Goal: Task Accomplishment & Management: Manage account settings

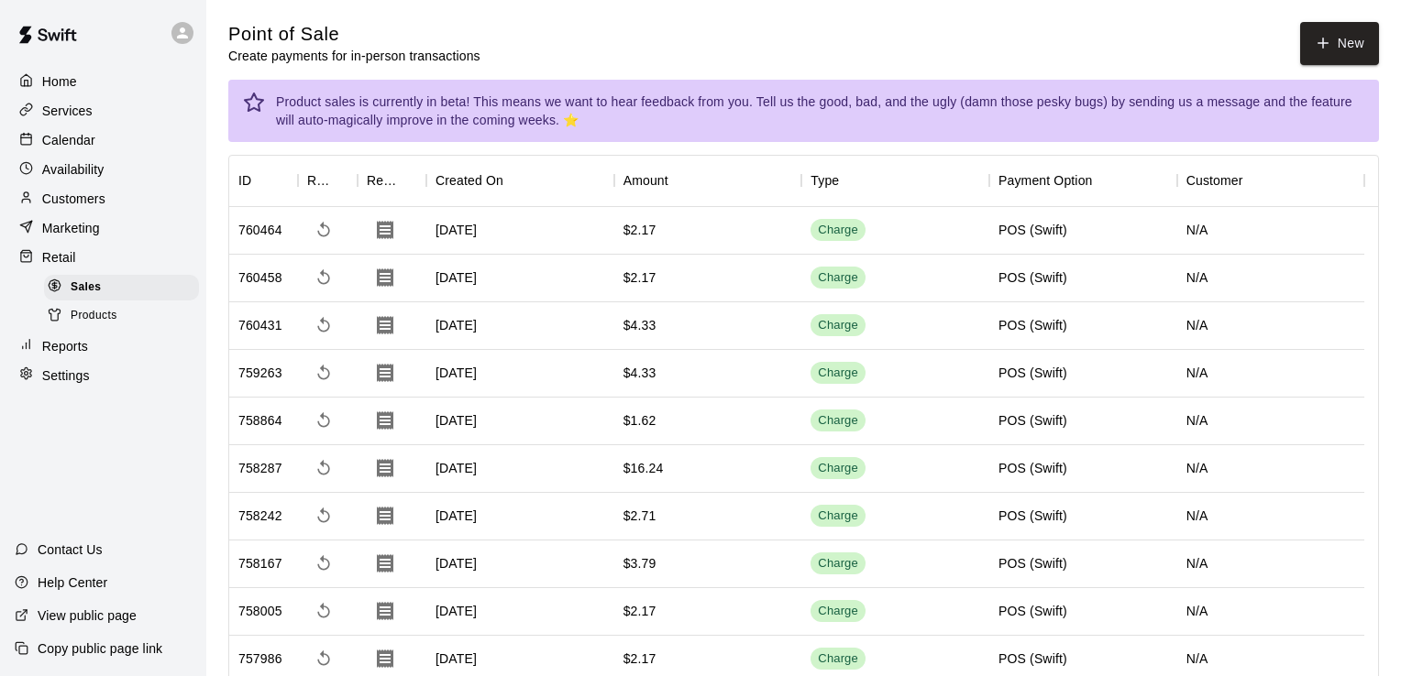
click at [78, 123] on div "Services" at bounding box center [103, 110] width 177 height 27
click at [78, 113] on p "Services" at bounding box center [67, 111] width 50 height 18
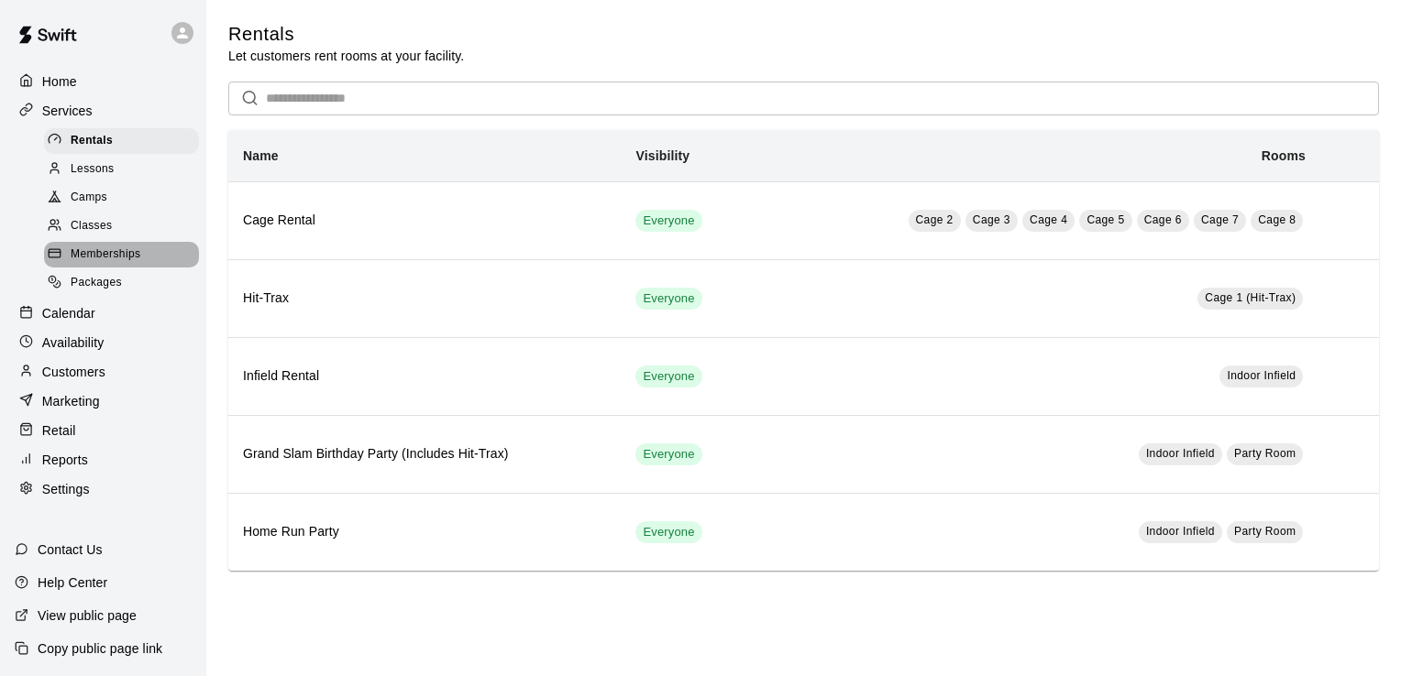
click at [108, 264] on span "Memberships" at bounding box center [106, 255] width 70 height 18
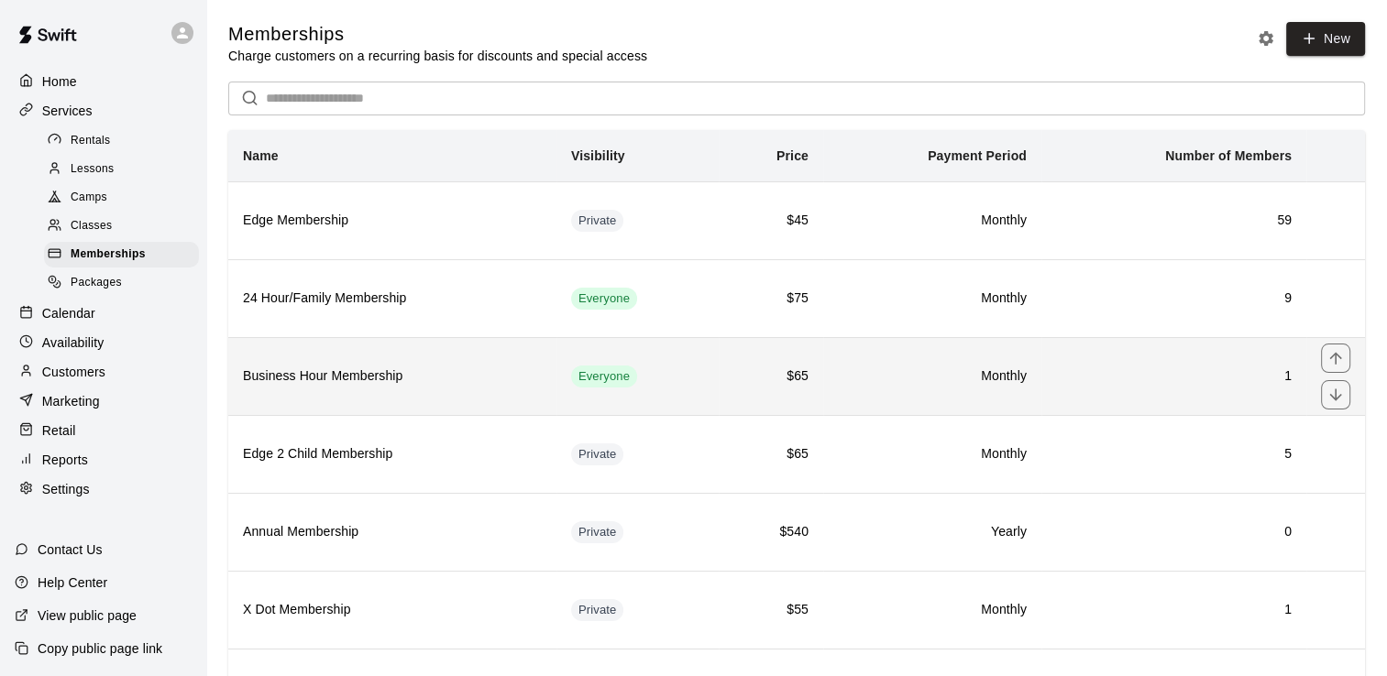
click at [556, 367] on th "Business Hour Membership" at bounding box center [392, 376] width 328 height 78
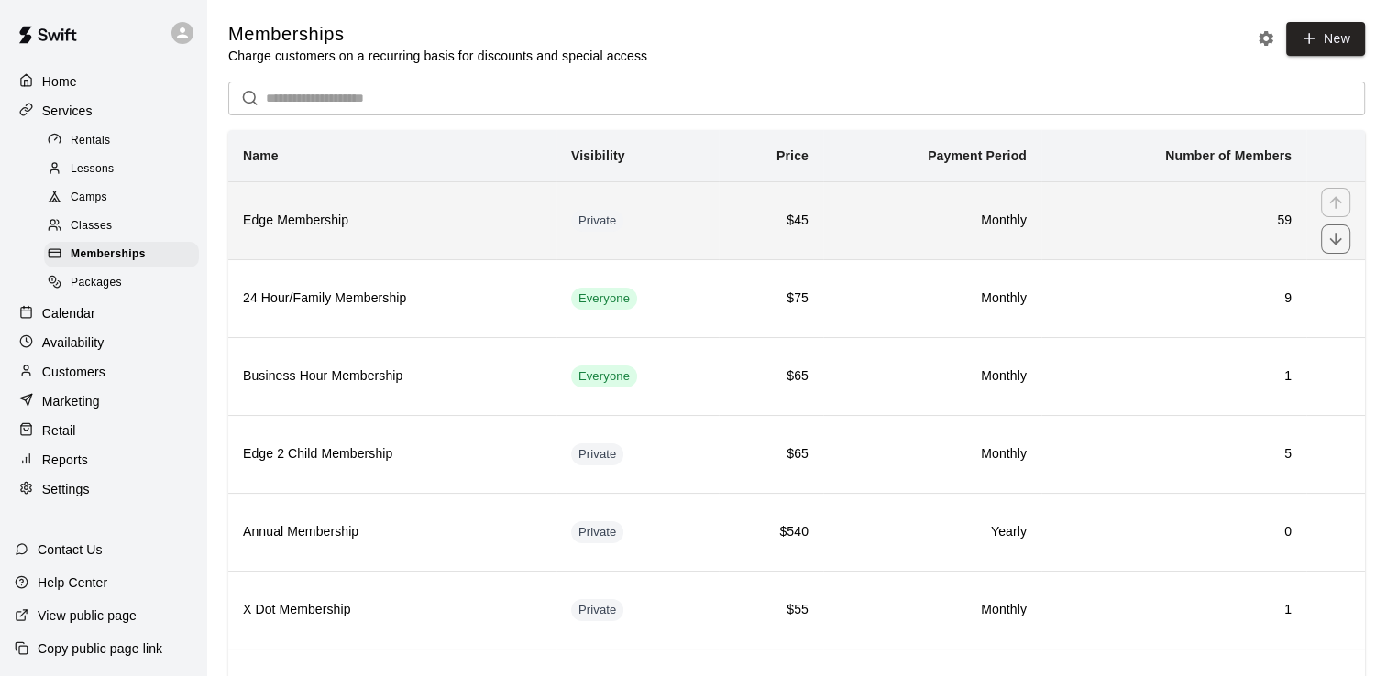
click at [434, 225] on h6 "Edge Membership" at bounding box center [392, 221] width 299 height 20
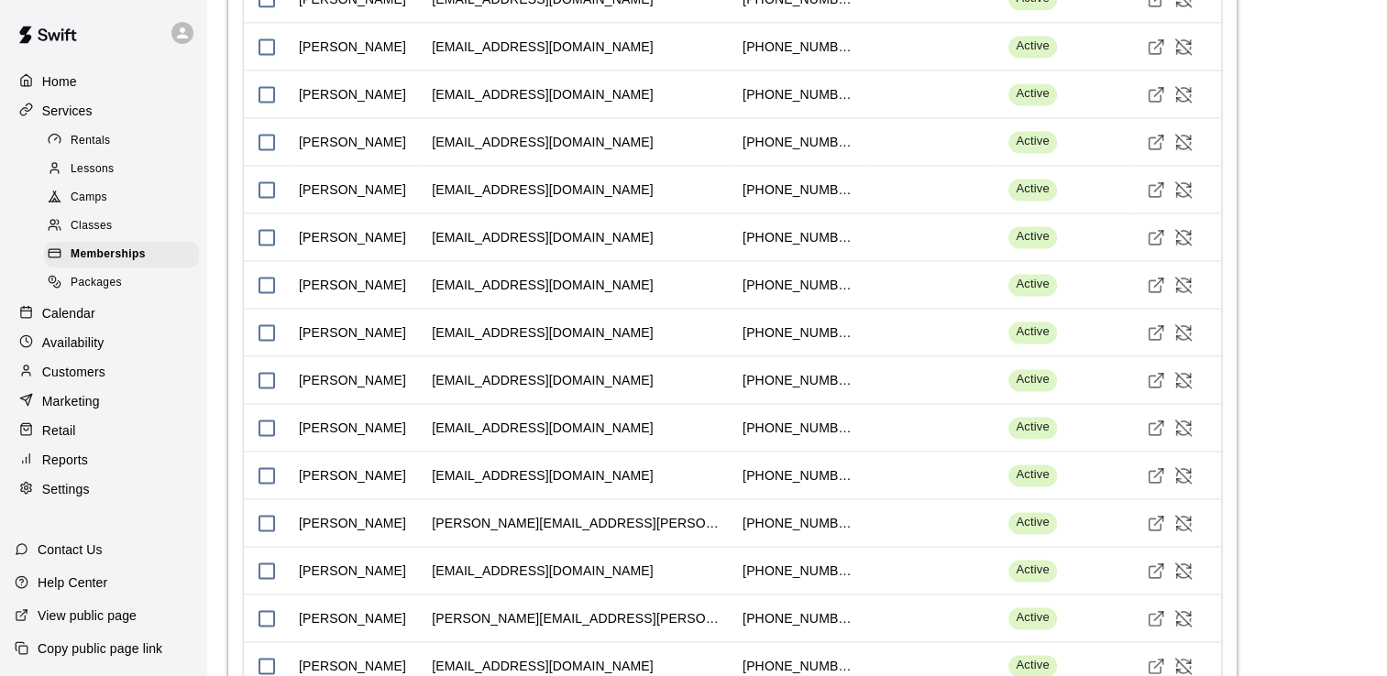
scroll to position [1833, 0]
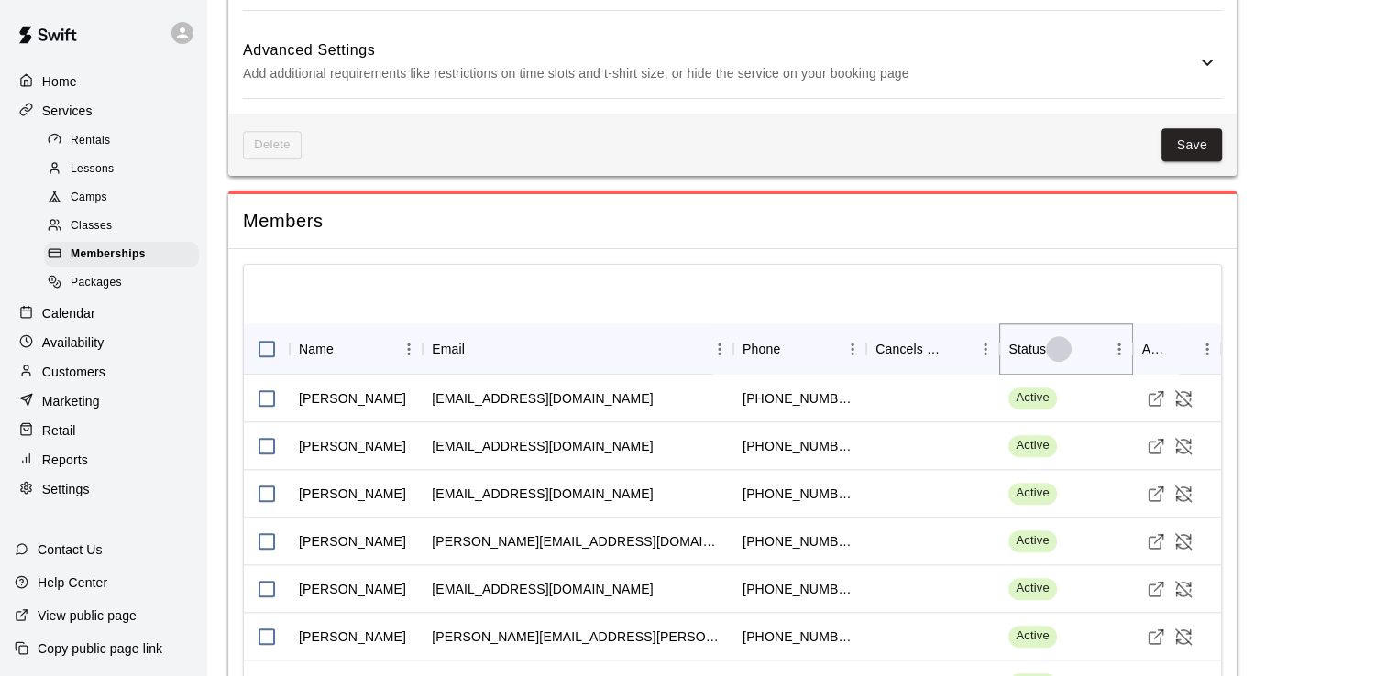
click at [1066, 345] on icon "Sort" at bounding box center [1058, 349] width 16 height 16
click at [1053, 341] on icon "Sort" at bounding box center [1058, 349] width 16 height 16
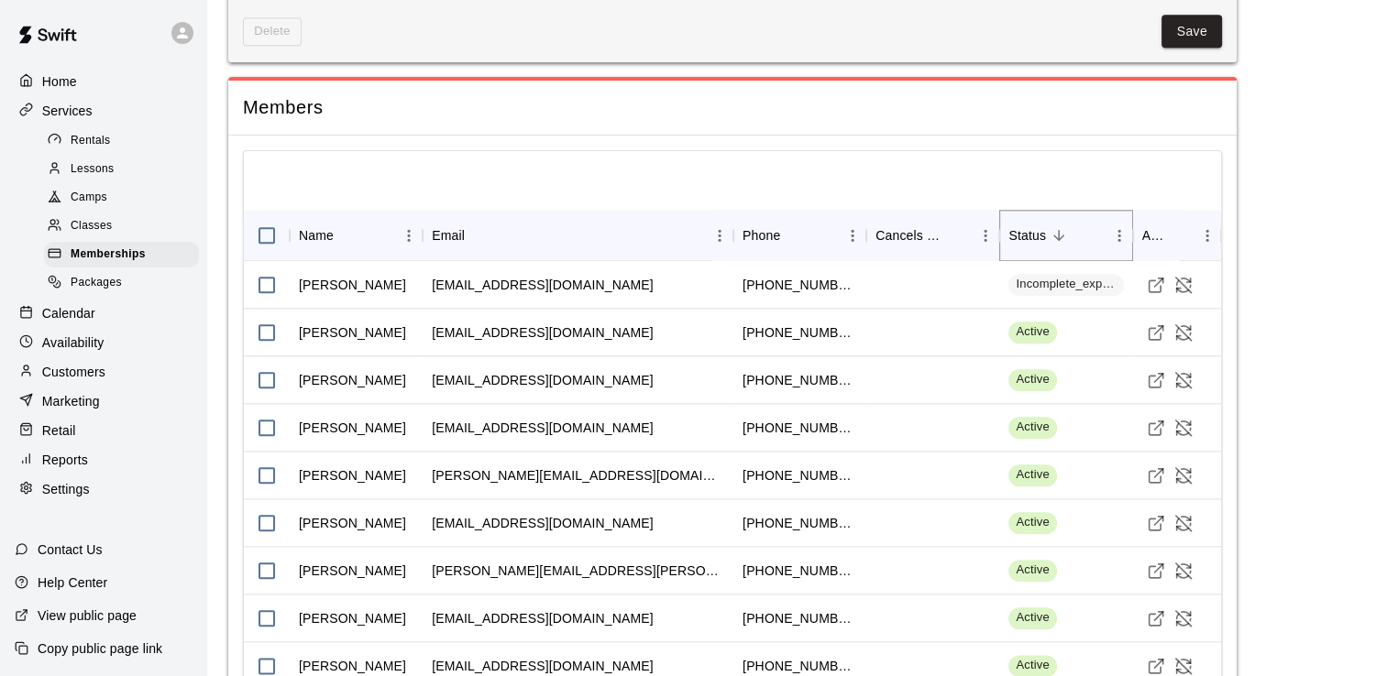
scroll to position [1787, 0]
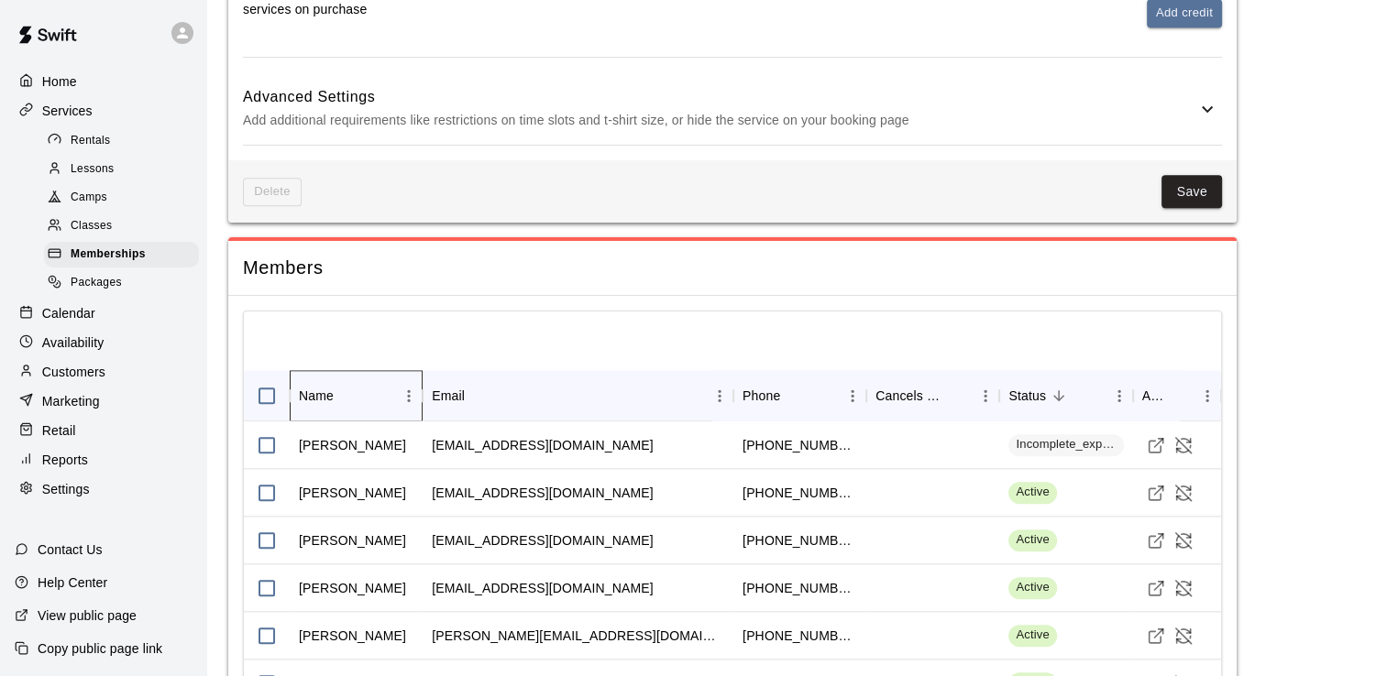
click at [313, 379] on div "Name" at bounding box center [316, 395] width 35 height 51
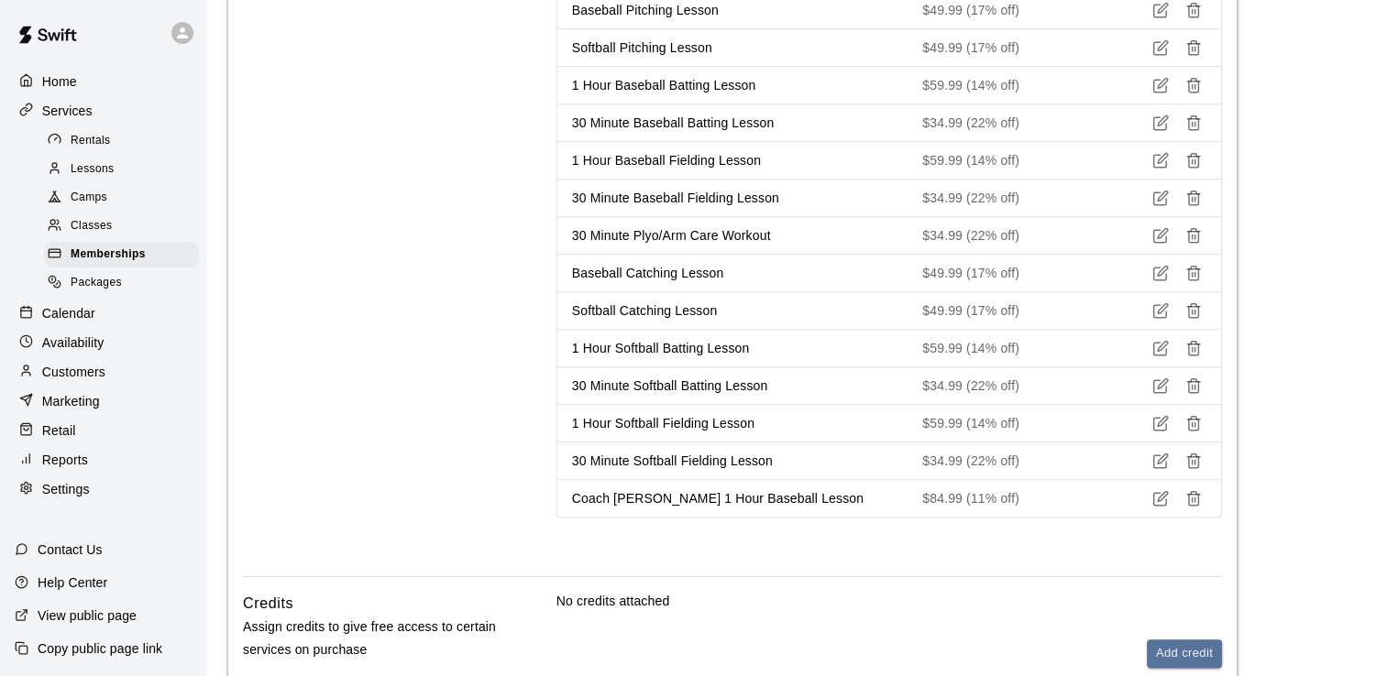
scroll to position [778, 0]
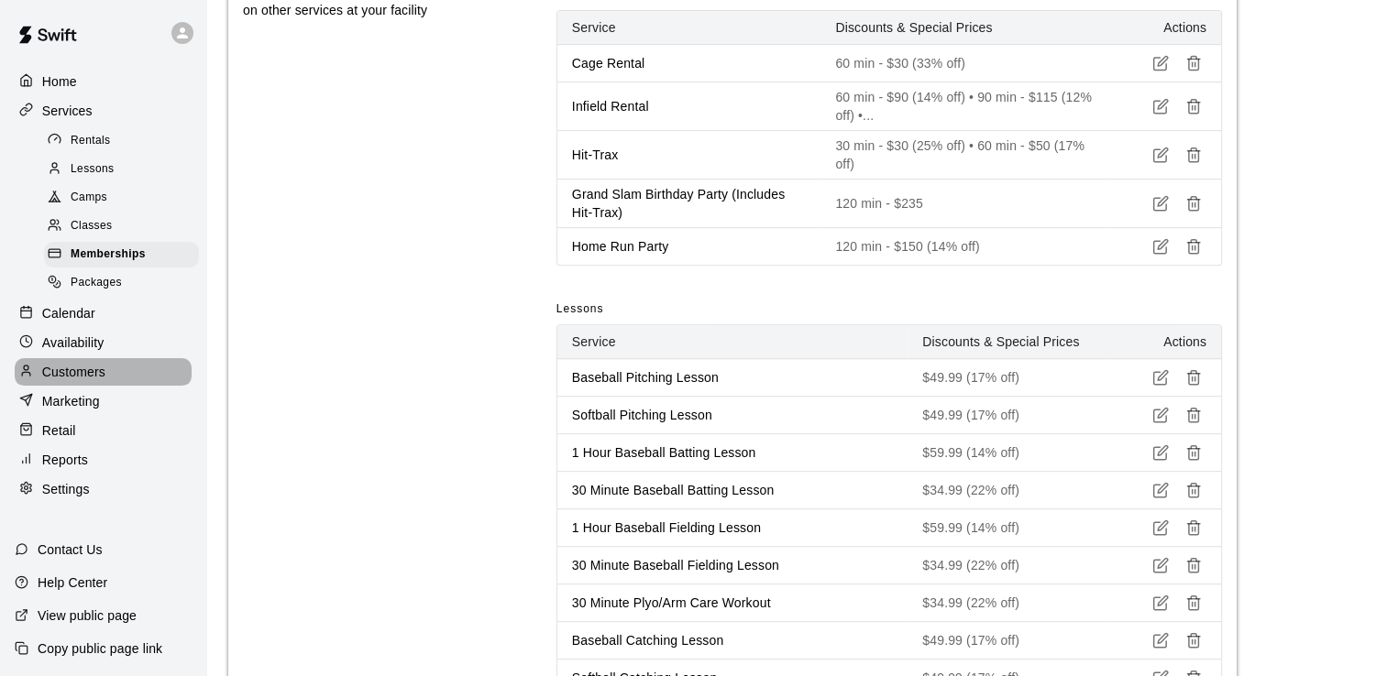
click at [92, 381] on p "Customers" at bounding box center [73, 372] width 63 height 18
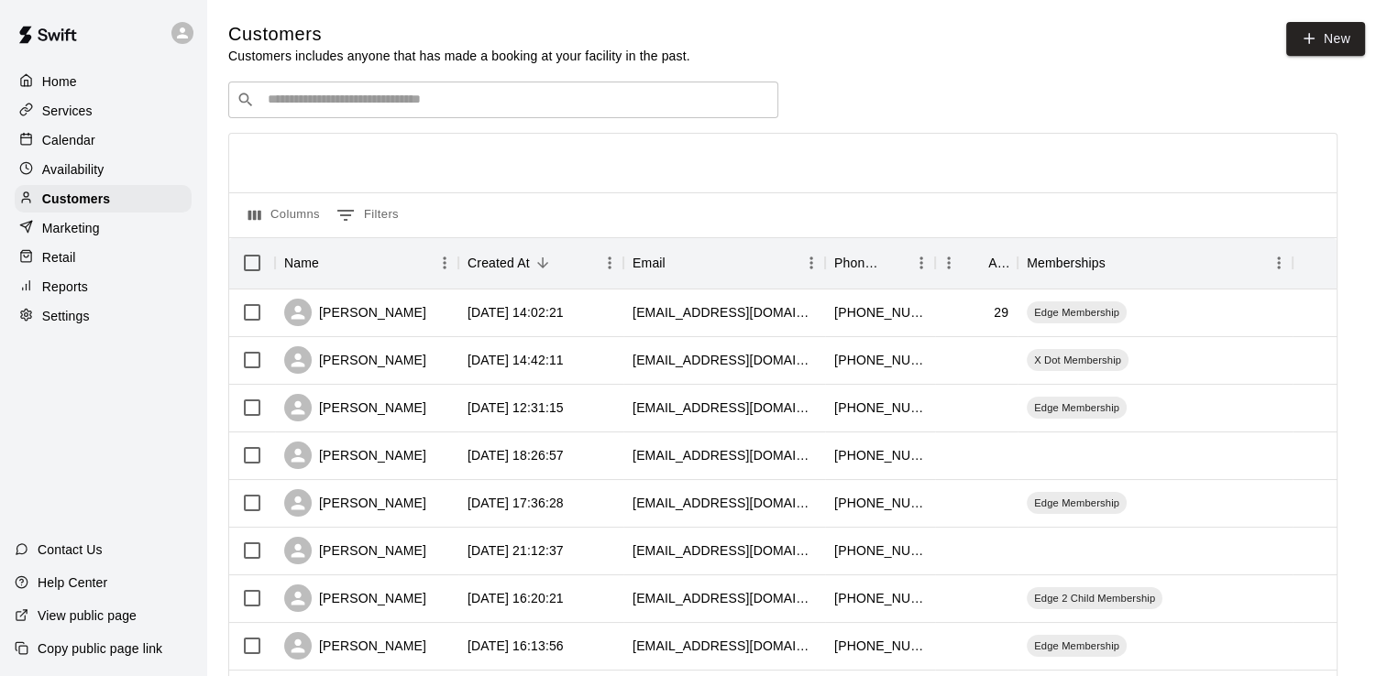
click at [324, 99] on input "Search customers by name or email" at bounding box center [516, 100] width 508 height 18
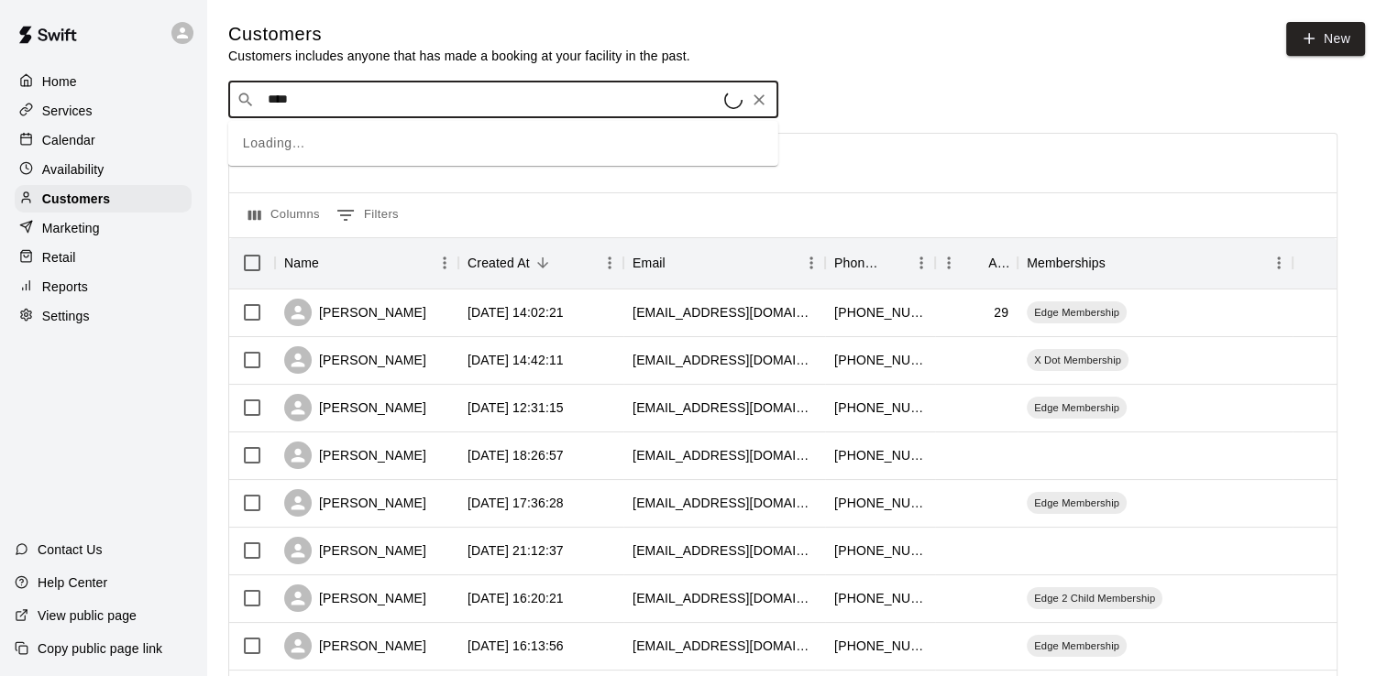
type input "*****"
click at [339, 162] on span "[EMAIL_ADDRESS][DOMAIN_NAME]" at bounding box center [378, 160] width 197 height 13
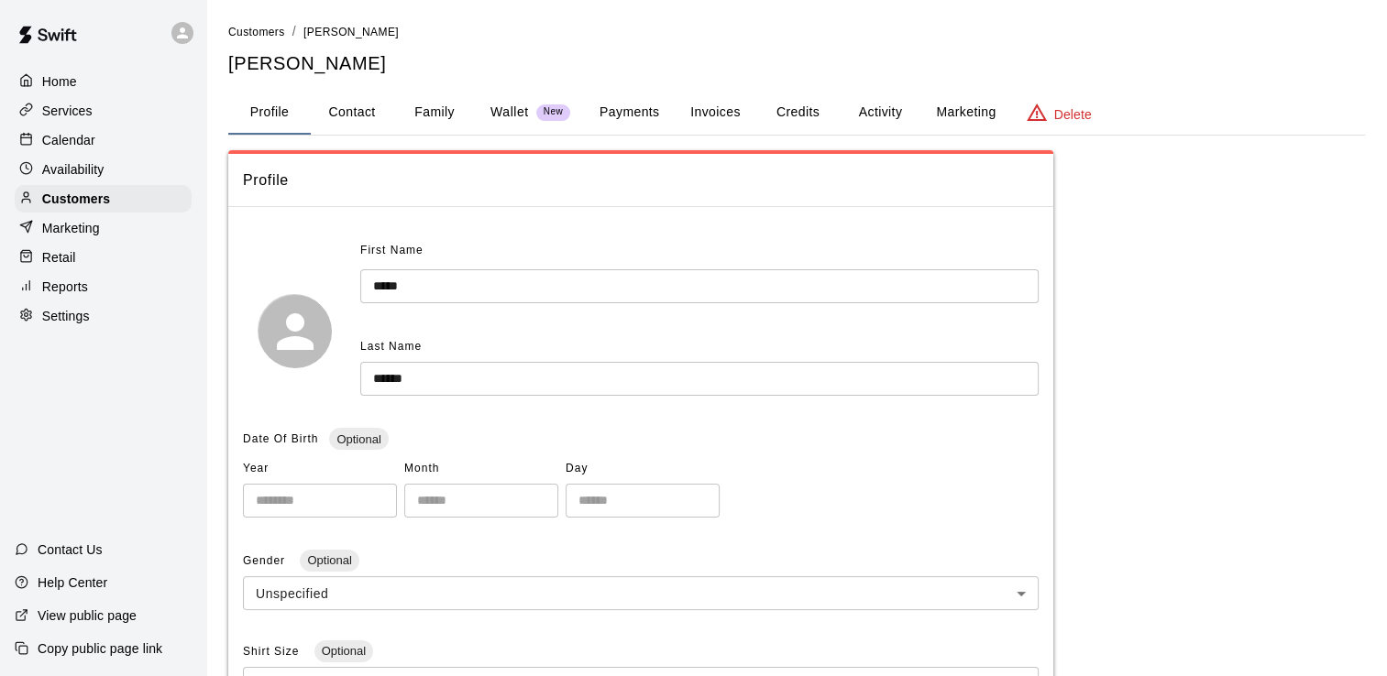
click at [631, 104] on button "Payments" at bounding box center [629, 113] width 89 height 44
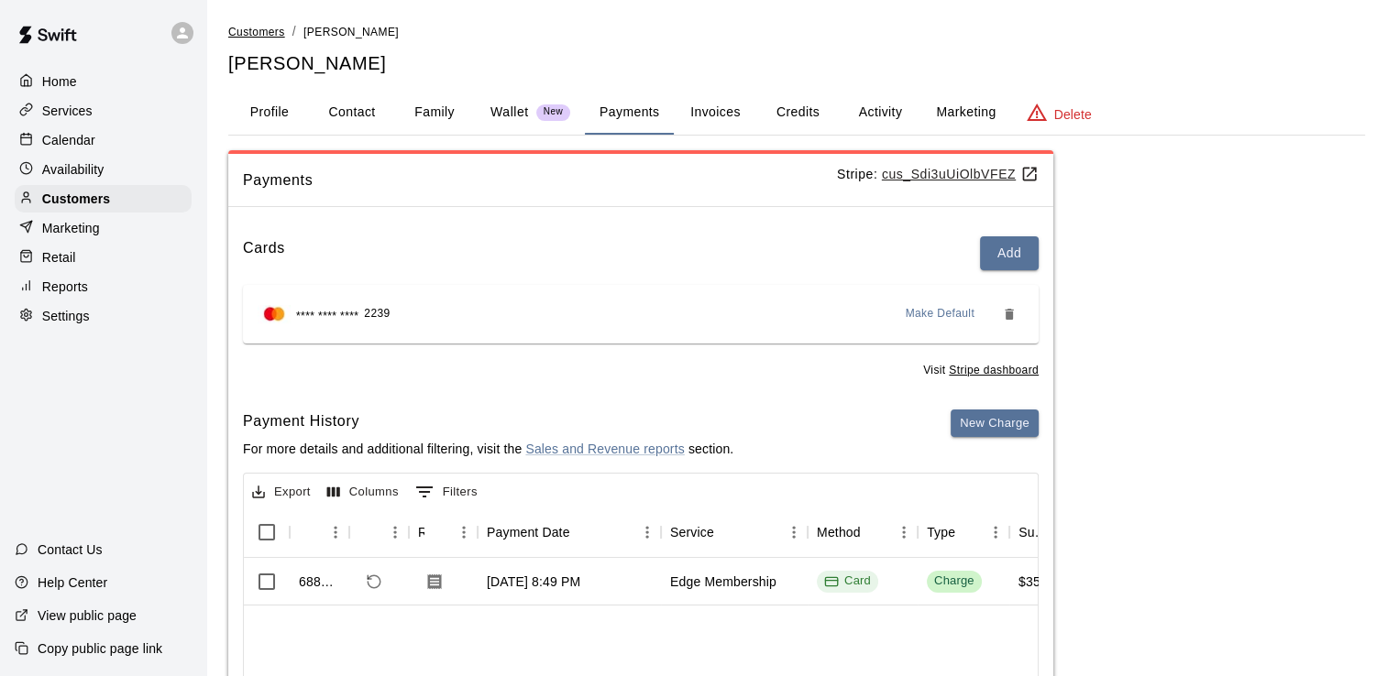
click at [259, 35] on span "Customers" at bounding box center [256, 32] width 57 height 13
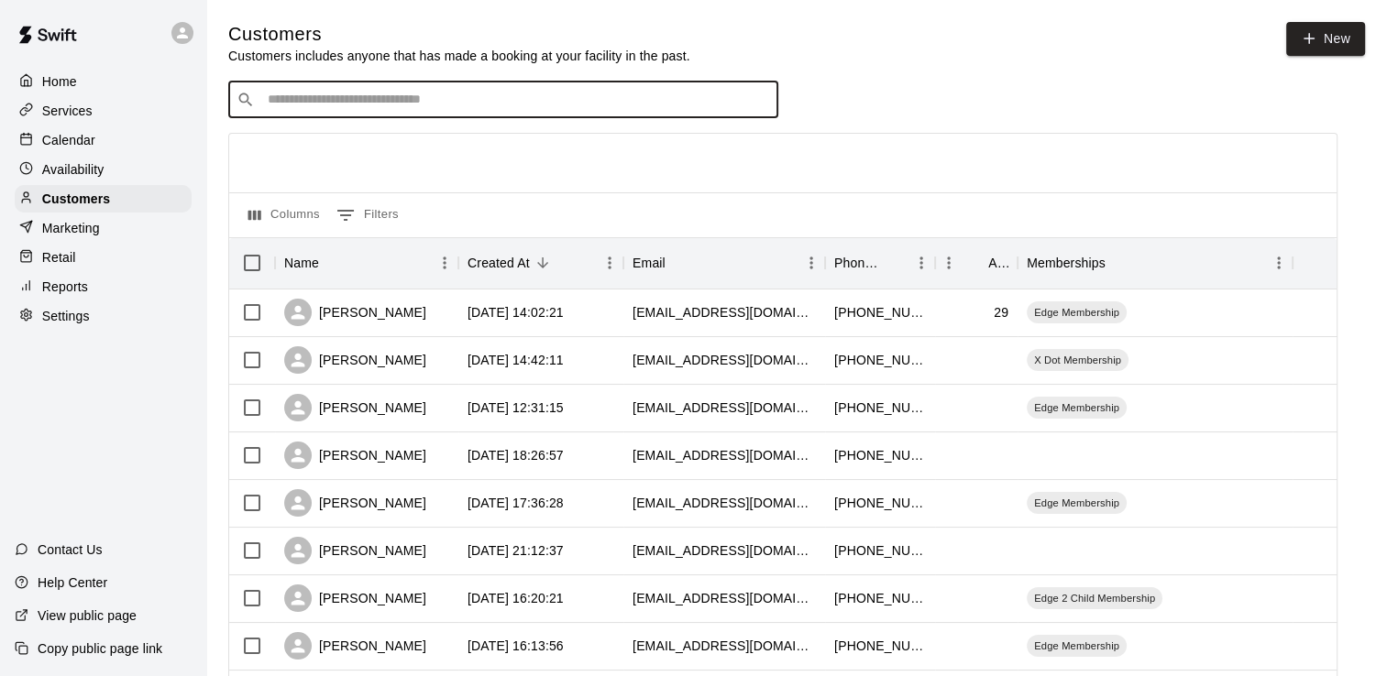
click at [363, 104] on input "Search customers by name or email" at bounding box center [516, 100] width 508 height 18
type input "**"
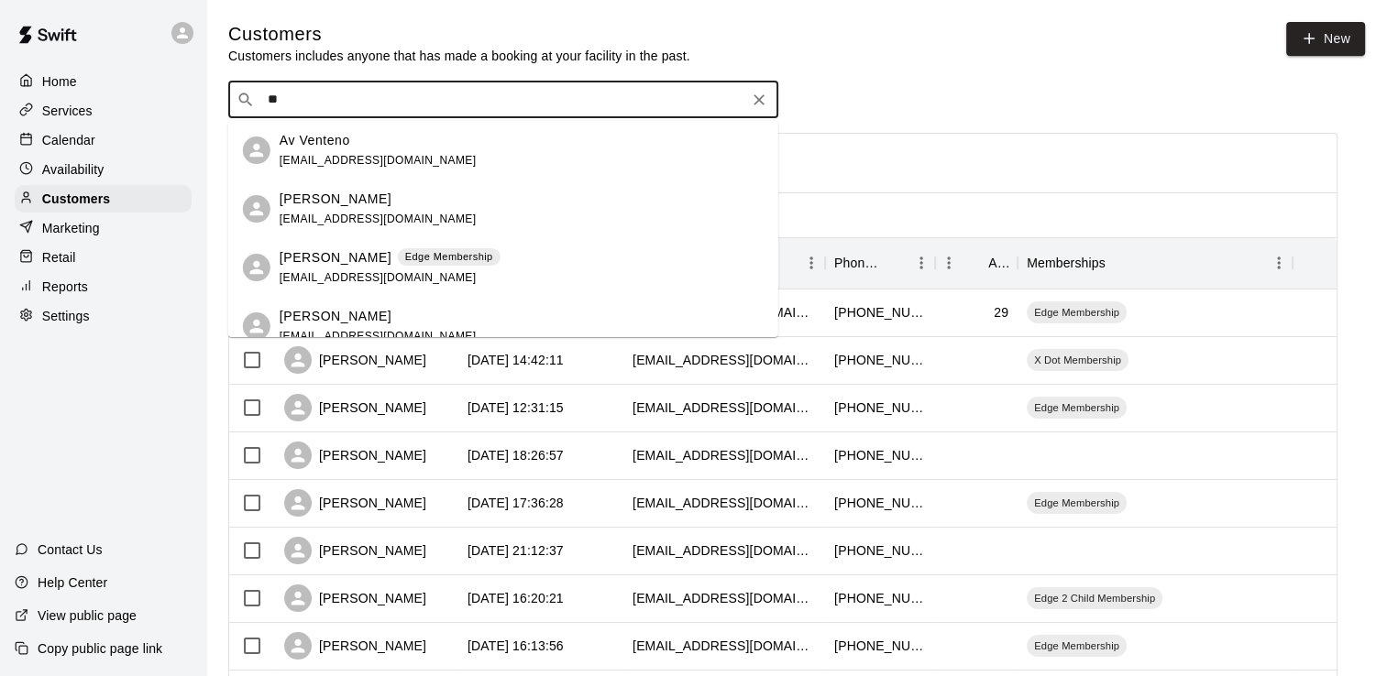
click at [350, 145] on div "Av Venteno" at bounding box center [378, 140] width 197 height 19
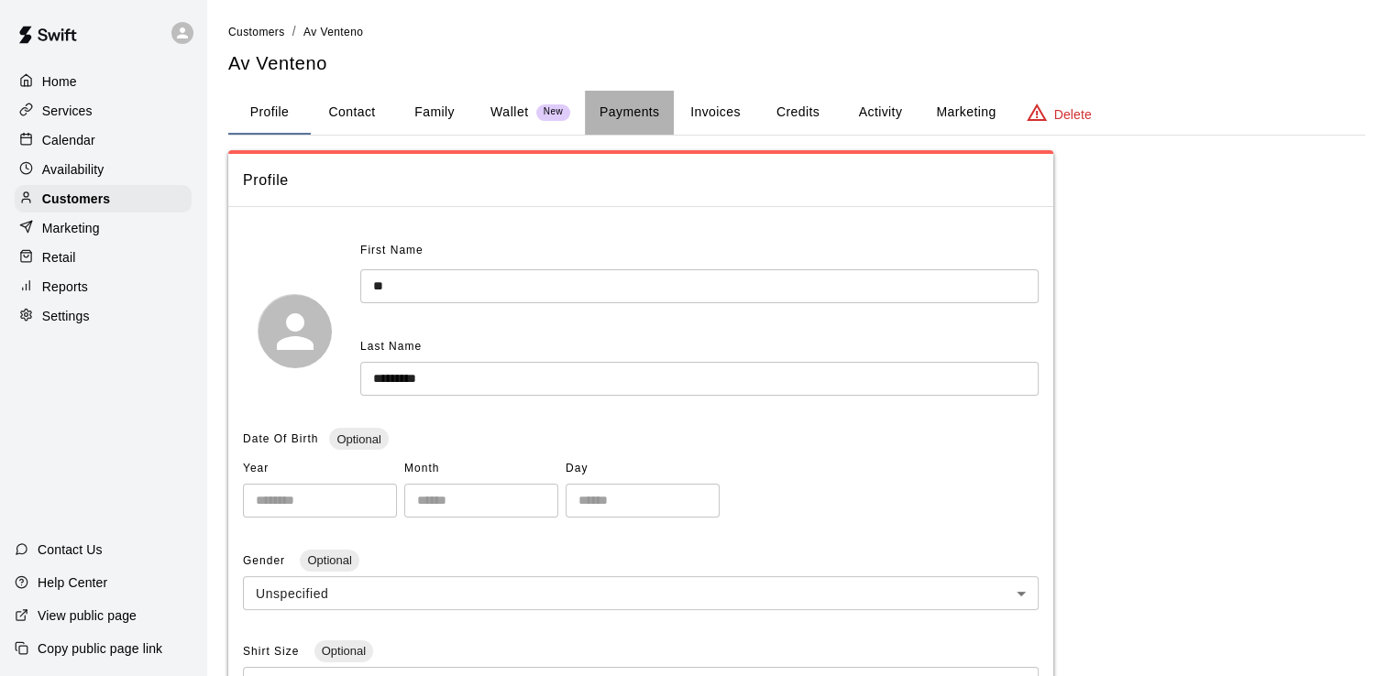
click at [619, 111] on button "Payments" at bounding box center [629, 113] width 89 height 44
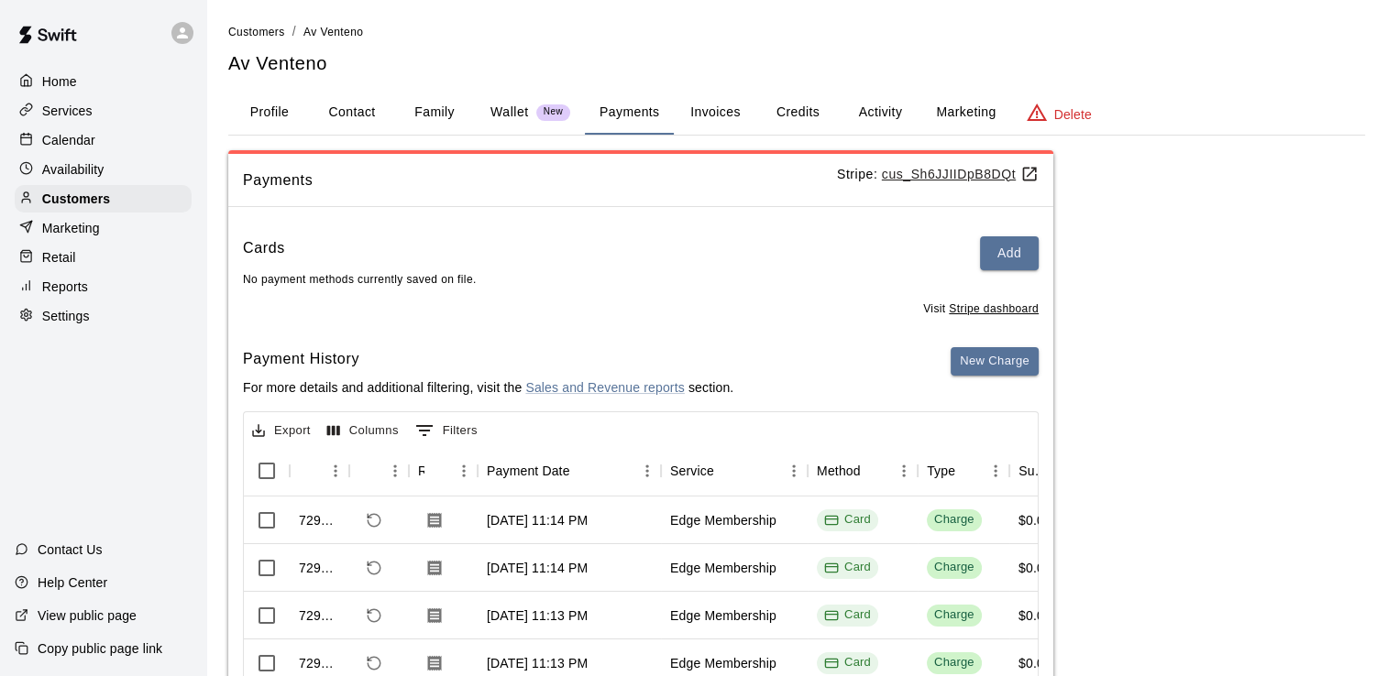
click at [270, 24] on link "Customers" at bounding box center [256, 31] width 57 height 15
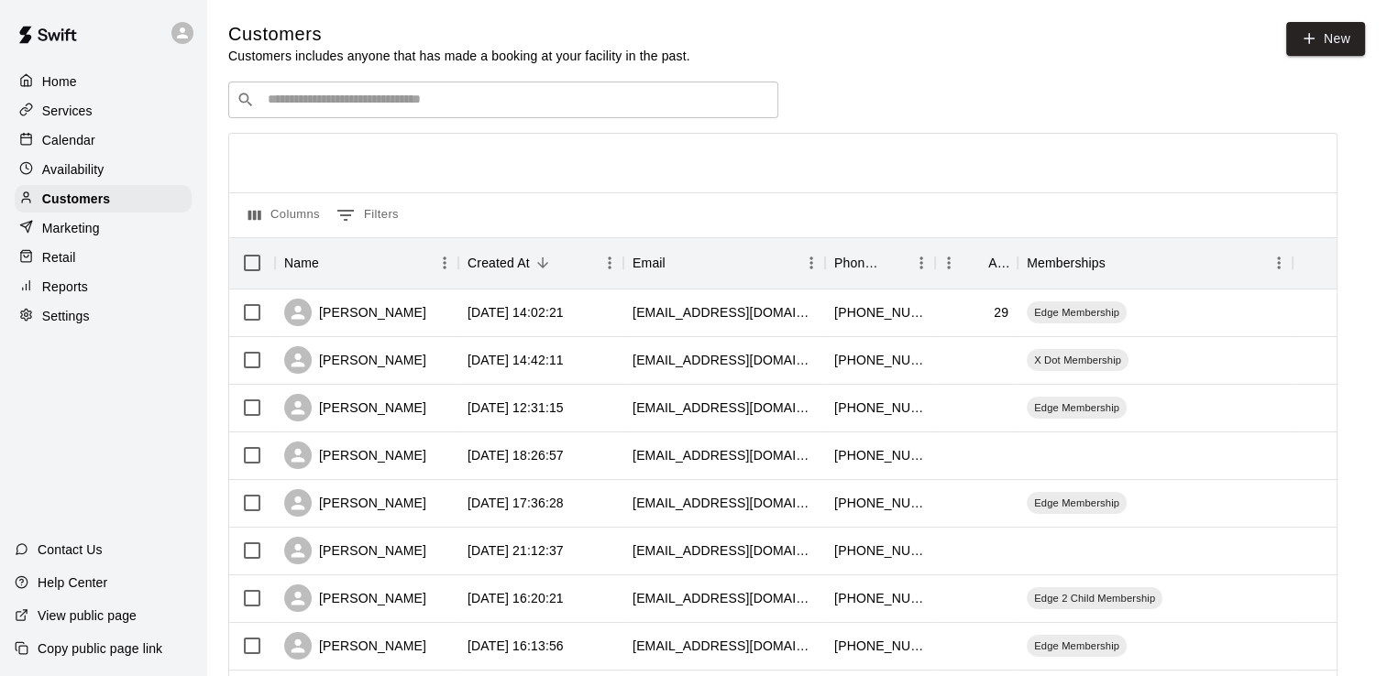
click at [280, 109] on input "Search customers by name or email" at bounding box center [516, 100] width 508 height 18
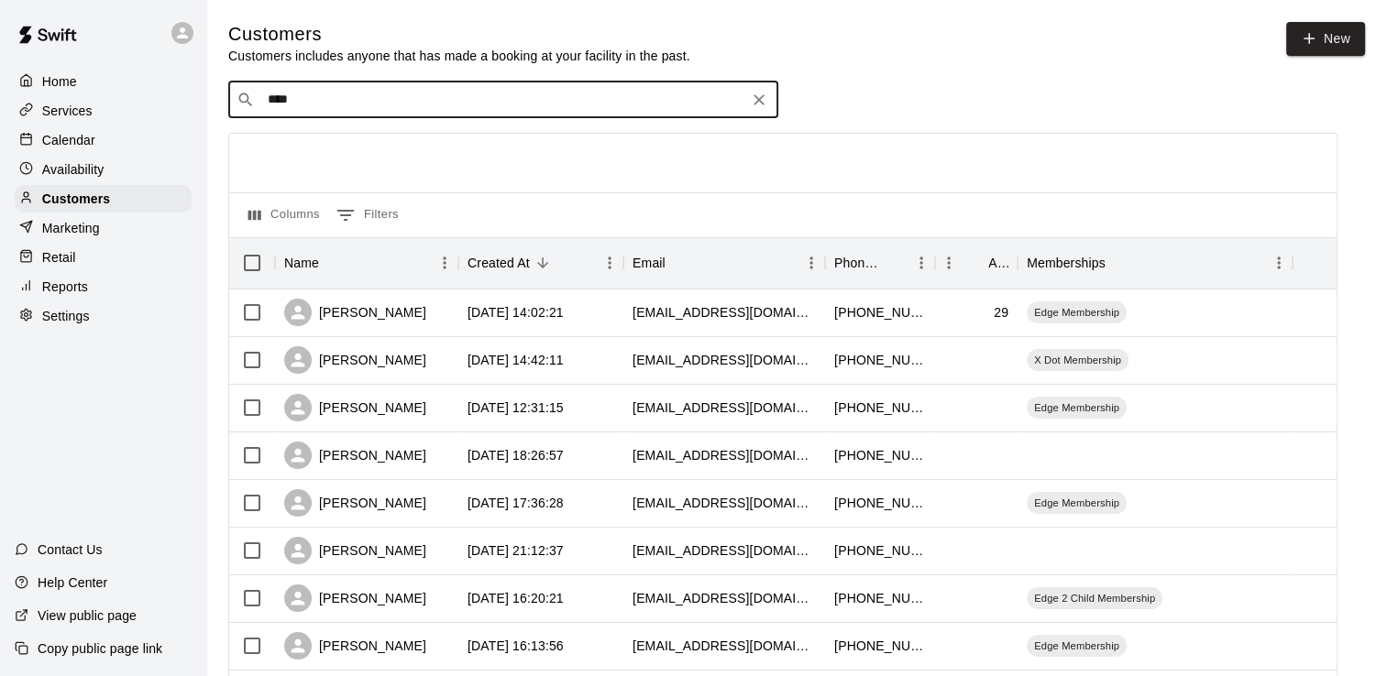
type input "*****"
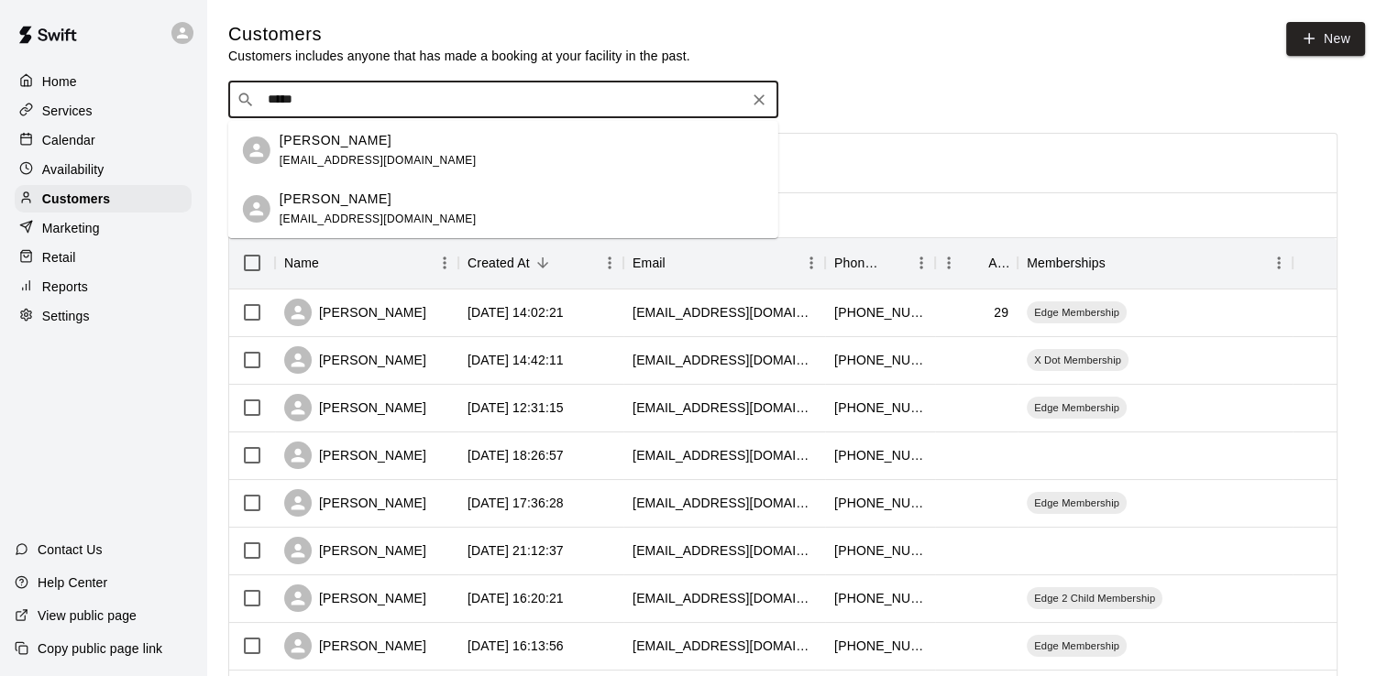
click at [326, 147] on p "[PERSON_NAME]" at bounding box center [336, 140] width 112 height 19
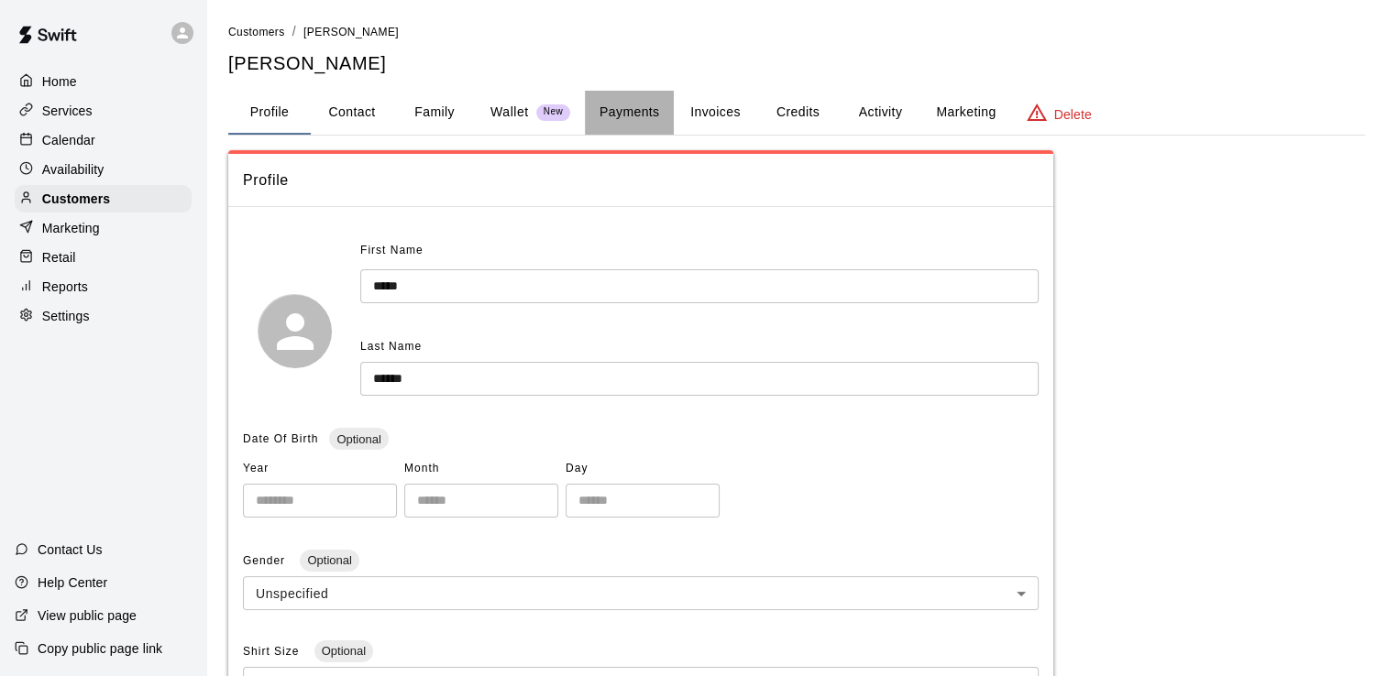
click at [645, 108] on button "Payments" at bounding box center [629, 113] width 89 height 44
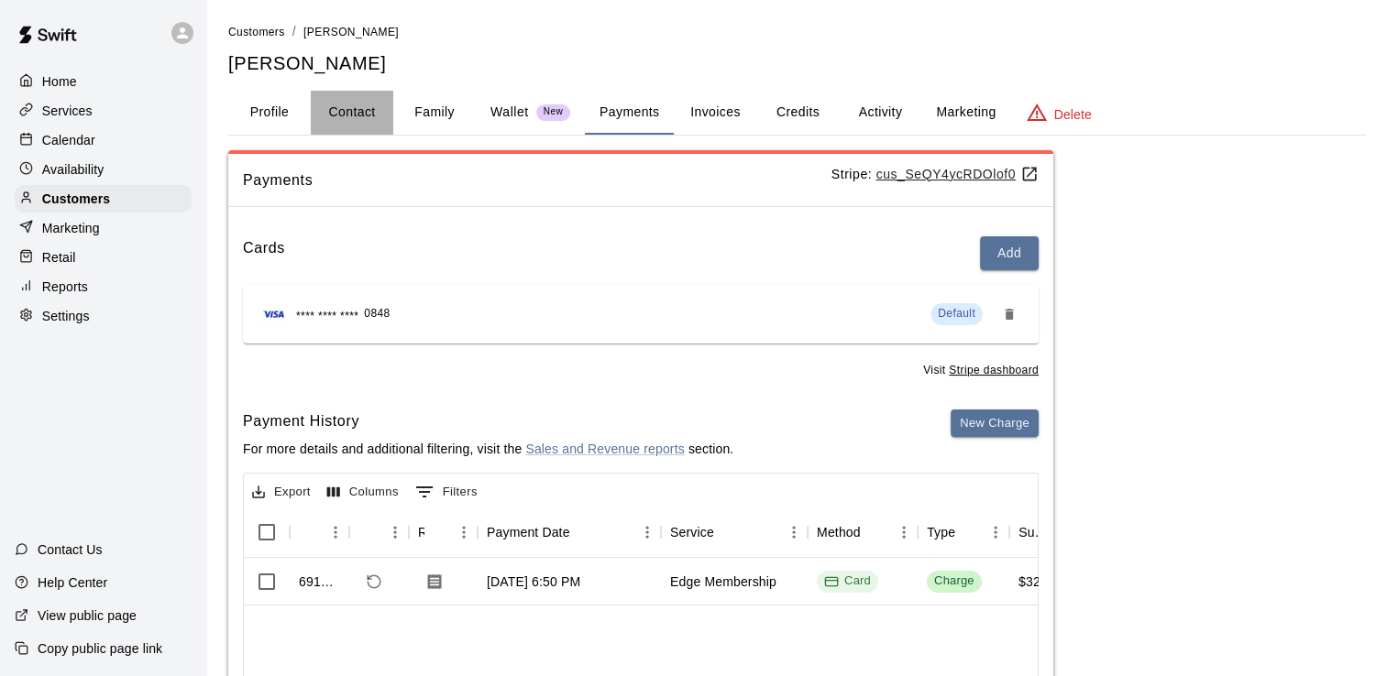
click at [333, 118] on button "Contact" at bounding box center [352, 113] width 82 height 44
select select "**"
